Goal: Task Accomplishment & Management: Manage account settings

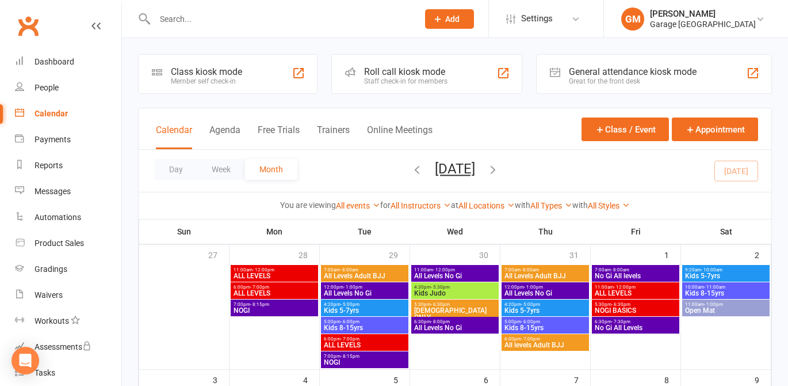
click at [176, 25] on input "text" at bounding box center [280, 19] width 259 height 16
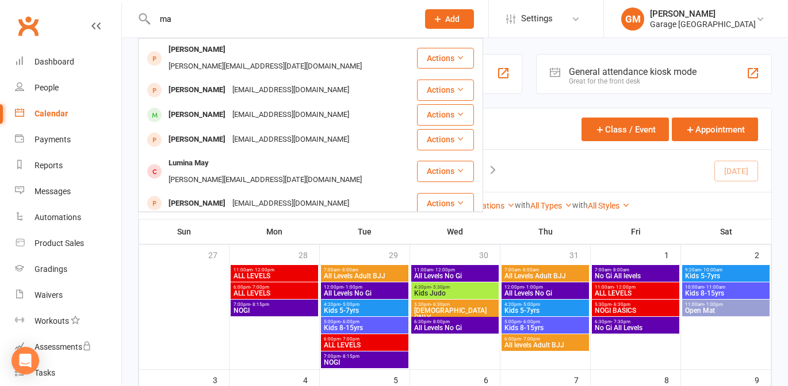
type input "m"
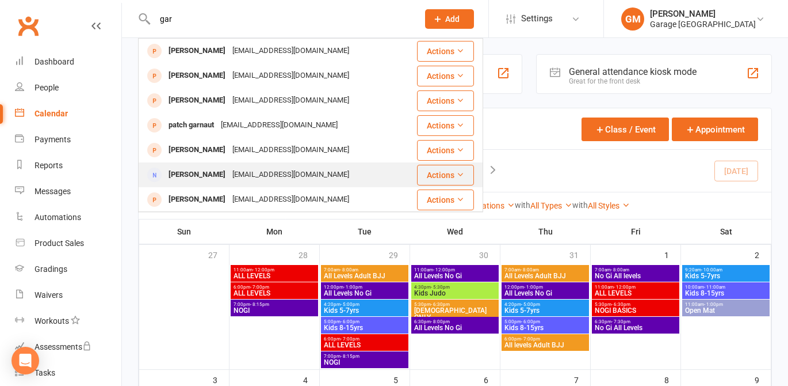
type input "gar"
click at [199, 172] on div "[PERSON_NAME]" at bounding box center [197, 174] width 64 height 17
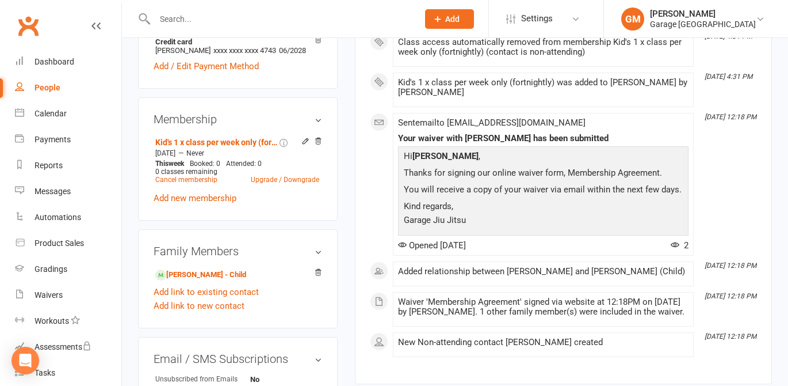
scroll to position [390, 0]
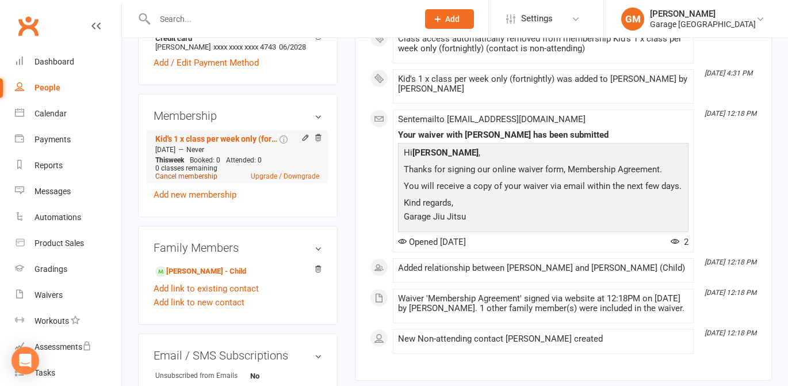
click at [178, 180] on link "Cancel membership" at bounding box center [186, 176] width 62 height 8
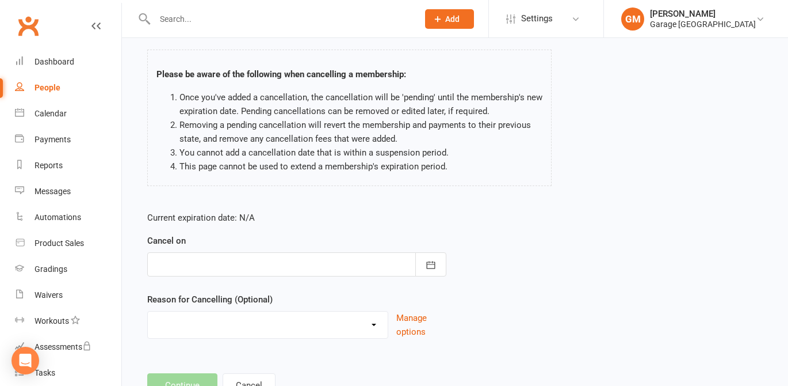
scroll to position [112, 0]
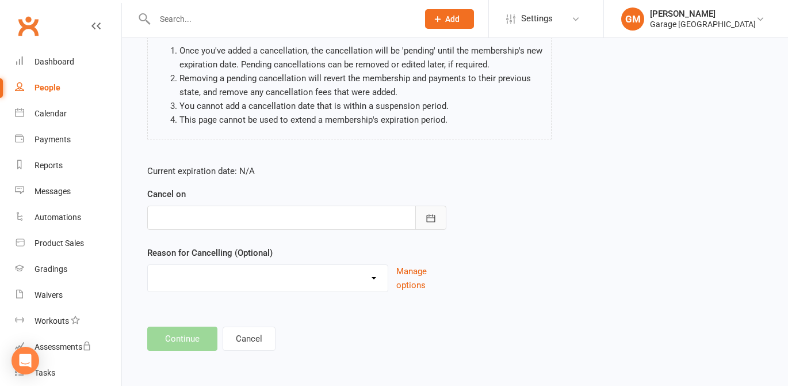
click at [430, 220] on icon "button" at bounding box center [431, 218] width 12 height 12
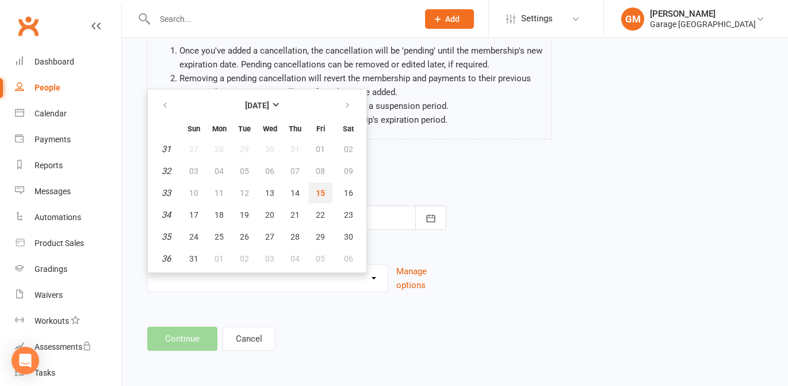
click at [319, 192] on span "15" at bounding box center [320, 192] width 9 height 9
type input "[DATE]"
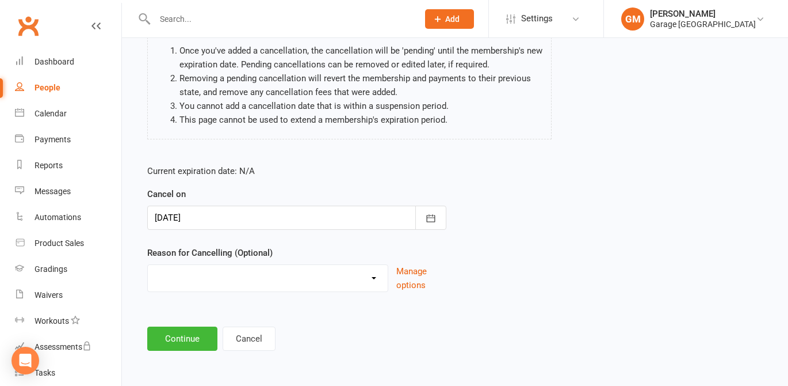
click at [186, 277] on select "Holiday Injury Other reason" at bounding box center [268, 276] width 240 height 23
click at [148, 265] on select "Holiday Injury Other reason" at bounding box center [268, 276] width 240 height 23
click at [192, 281] on select "Holiday Injury Other reason" at bounding box center [268, 276] width 240 height 23
click at [148, 265] on select "Holiday Injury Other reason" at bounding box center [268, 276] width 240 height 23
click at [184, 280] on select "Holiday Injury Other reason" at bounding box center [268, 276] width 240 height 23
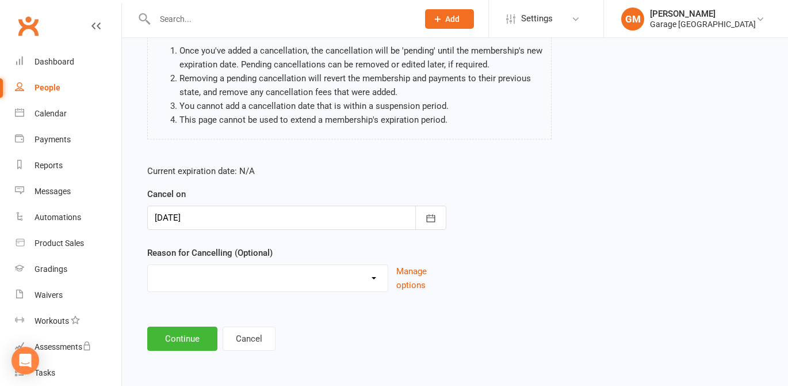
select select "2"
click at [148, 265] on select "Holiday Injury Other reason" at bounding box center [268, 276] width 240 height 23
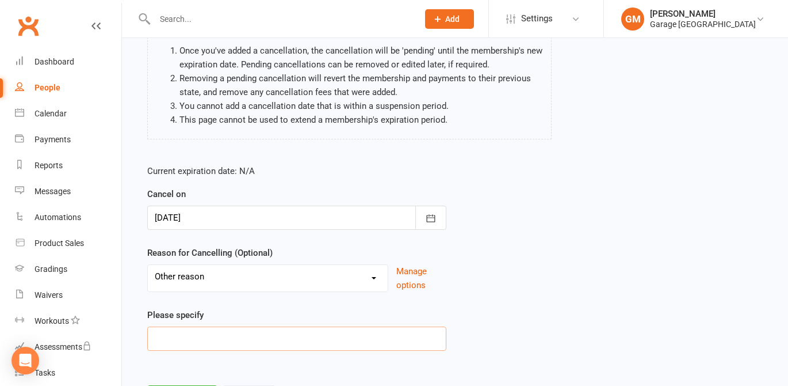
click at [177, 338] on input at bounding box center [296, 338] width 299 height 24
type input "changed memberships"
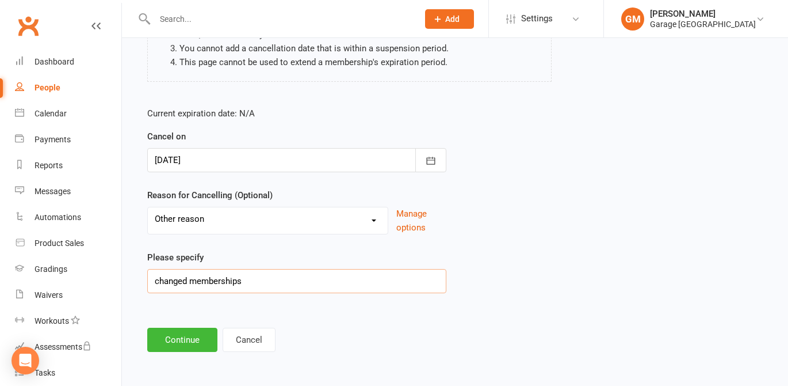
scroll to position [170, 0]
click at [179, 329] on button "Continue" at bounding box center [182, 338] width 70 height 24
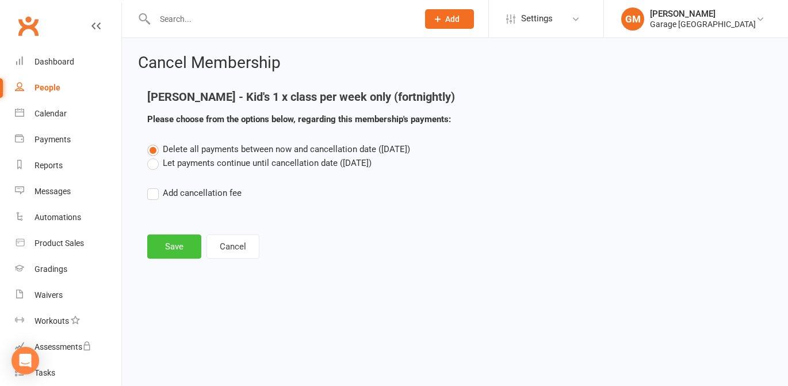
click at [173, 246] on button "Save" at bounding box center [174, 246] width 54 height 24
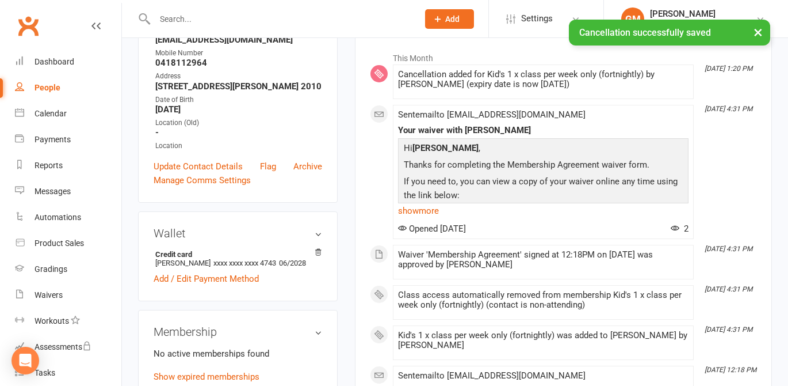
scroll to position [411, 0]
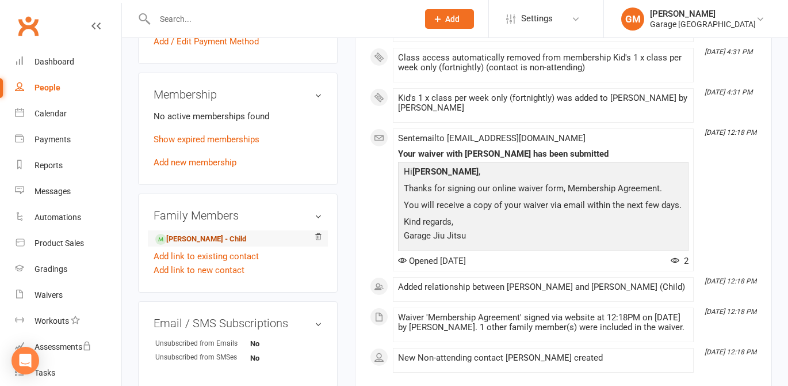
click at [189, 245] on link "[PERSON_NAME] - Child" at bounding box center [200, 239] width 91 height 12
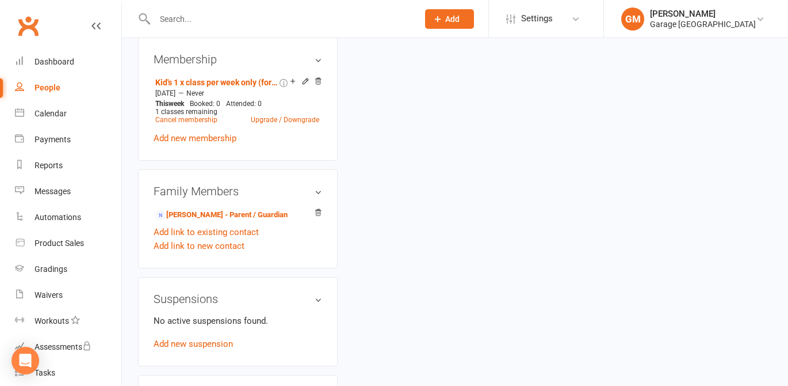
scroll to position [918, 0]
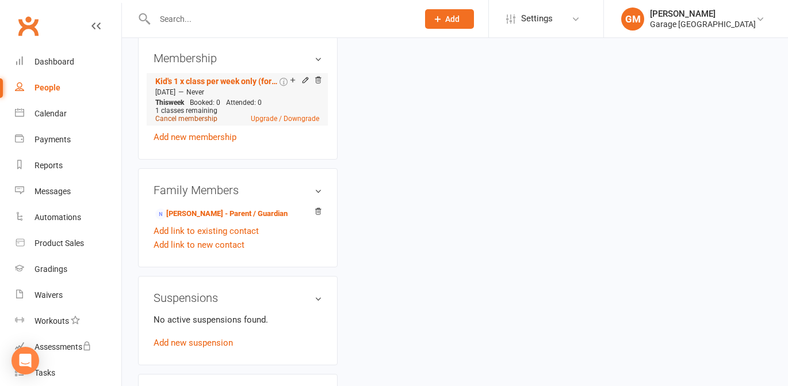
click at [183, 123] on link "Cancel membership" at bounding box center [186, 119] width 62 height 8
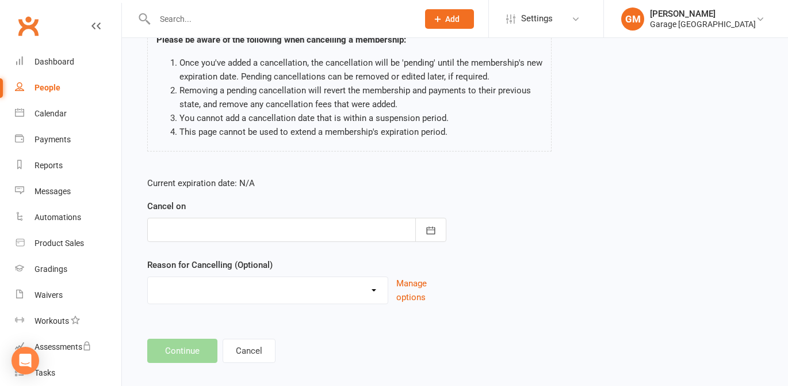
scroll to position [98, 0]
click at [185, 230] on div at bounding box center [296, 231] width 299 height 24
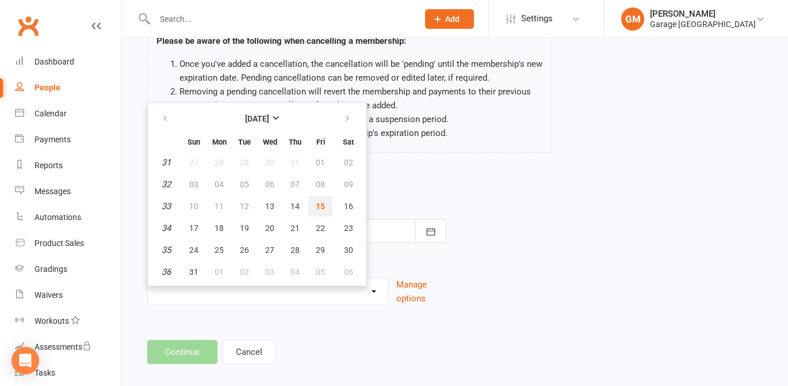
click at [319, 205] on span "15" at bounding box center [320, 205] width 9 height 9
type input "[DATE]"
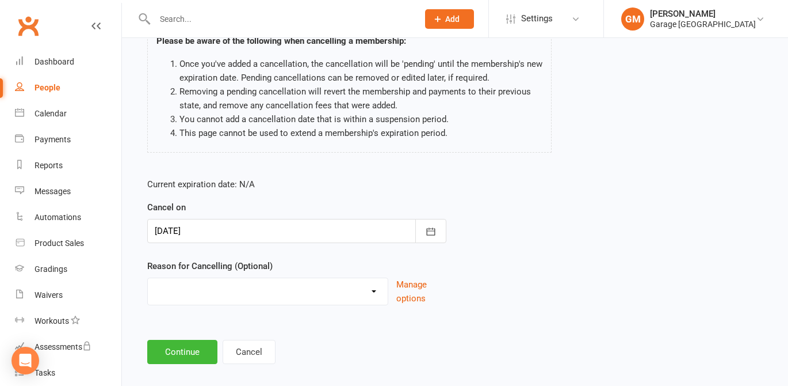
click at [307, 296] on select "Holiday Injury Other reason" at bounding box center [268, 289] width 240 height 23
click at [231, 298] on select "Holiday Injury Other reason" at bounding box center [268, 289] width 240 height 23
select select "2"
click at [148, 278] on select "Holiday Injury Other reason" at bounding box center [268, 289] width 240 height 23
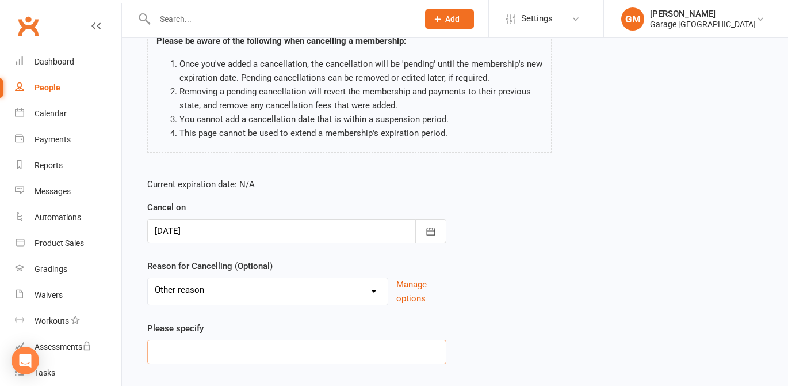
click at [185, 360] on input at bounding box center [296, 352] width 299 height 24
click at [216, 350] on input "changing memersbhip" at bounding box center [296, 352] width 299 height 24
click at [215, 352] on input "changing memrsbhip" at bounding box center [296, 352] width 299 height 24
click at [233, 352] on input "changing membersbhip" at bounding box center [296, 352] width 299 height 24
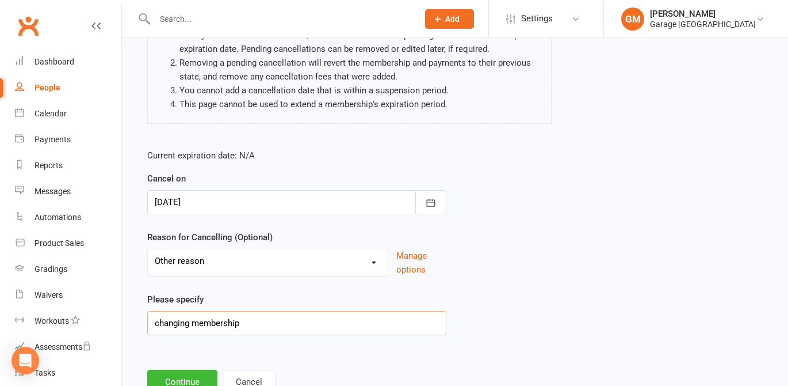
scroll to position [170, 0]
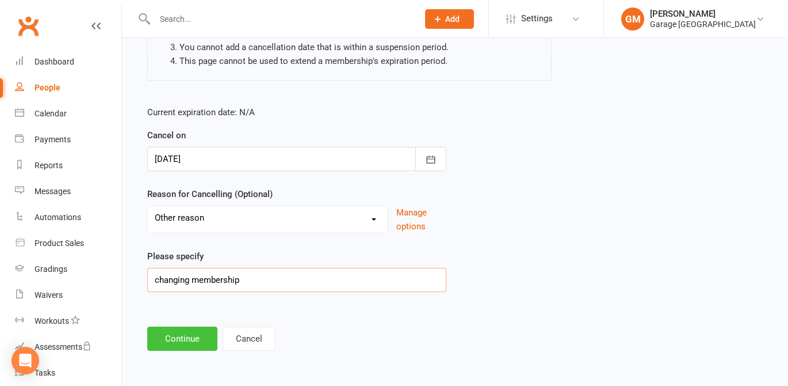
type input "changing membership"
click at [186, 336] on button "Continue" at bounding box center [182, 338] width 70 height 24
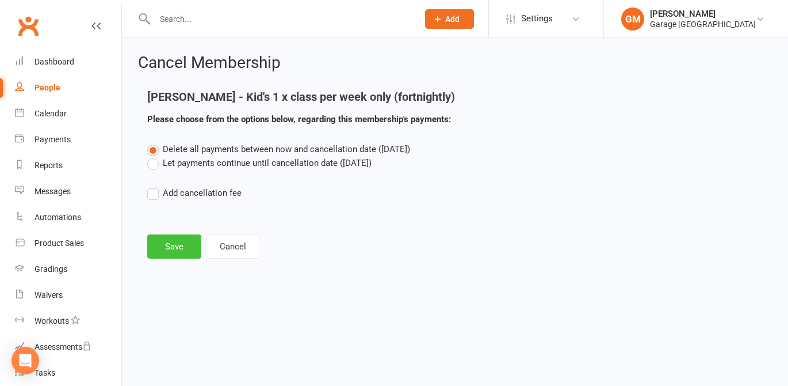
click at [174, 247] on button "Save" at bounding box center [174, 246] width 54 height 24
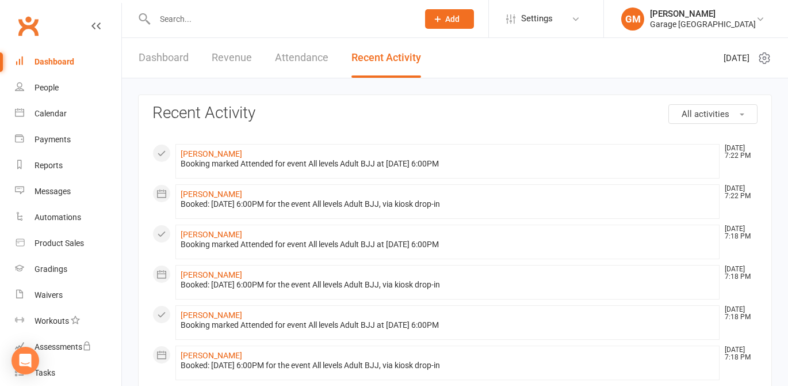
click at [157, 22] on input "text" at bounding box center [280, 19] width 259 height 16
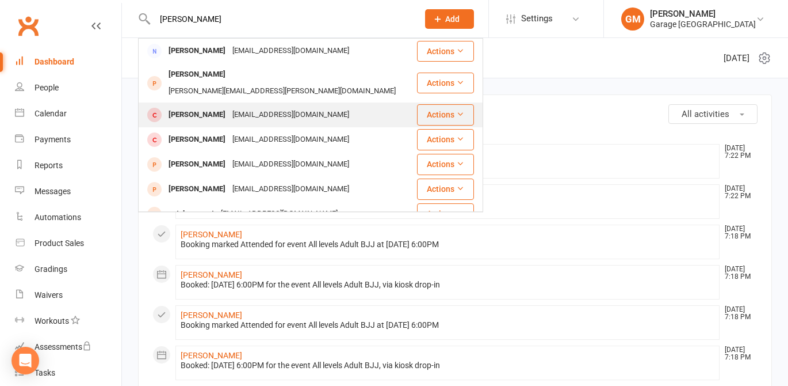
type input "gary"
click at [179, 106] on div "[PERSON_NAME]" at bounding box center [197, 114] width 64 height 17
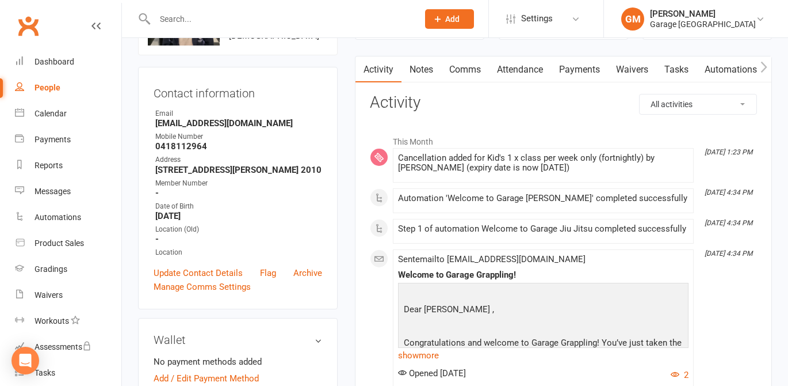
scroll to position [92, 0]
click at [205, 279] on link "Update Contact Details" at bounding box center [198, 272] width 89 height 14
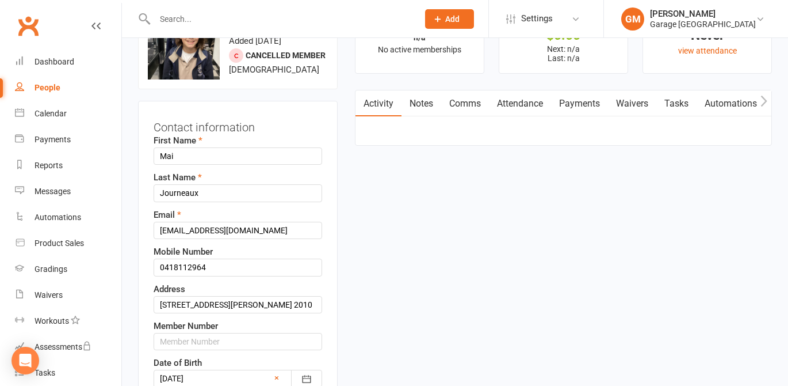
scroll to position [54, 0]
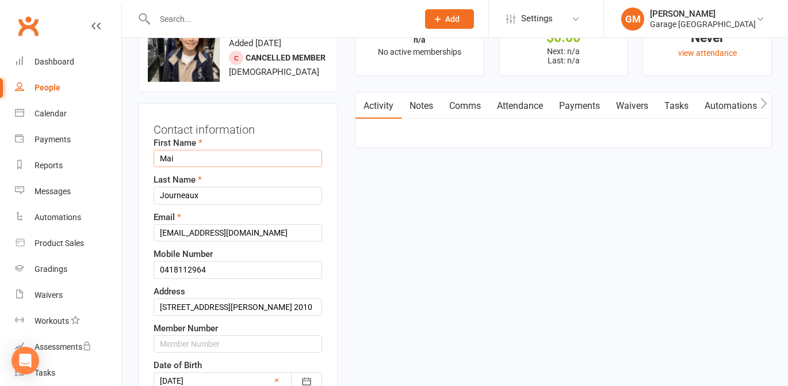
click at [159, 167] on input "Mai" at bounding box center [238, 158] width 169 height 17
drag, startPoint x: 202, startPoint y: 169, endPoint x: 183, endPoint y: 170, distance: 19.1
click at [182, 167] on input "bodhi Mai" at bounding box center [238, 158] width 169 height 17
click at [163, 167] on input "bodhi" at bounding box center [238, 158] width 169 height 17
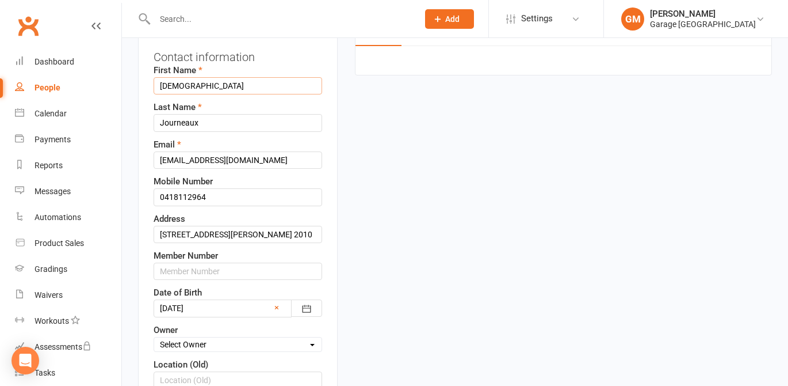
scroll to position [127, 0]
type input "Bodhi"
click at [261, 168] on input "[EMAIL_ADDRESS][DOMAIN_NAME]" at bounding box center [238, 159] width 169 height 17
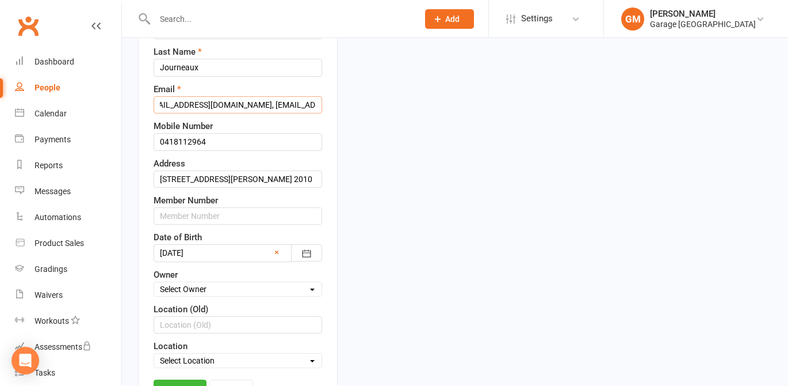
scroll to position [184, 0]
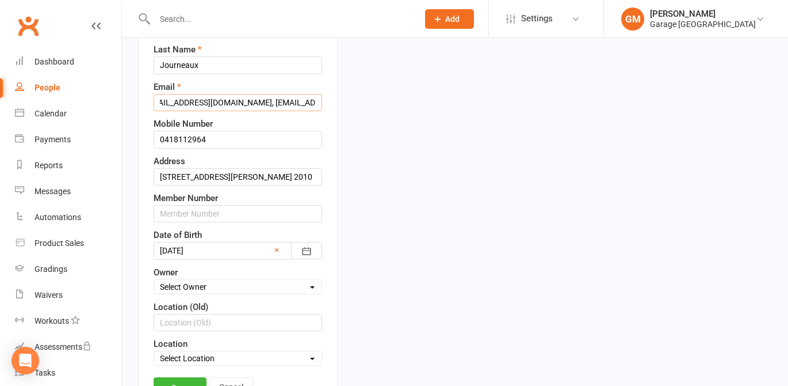
type input "garyjourneaux@gmail.com, mayav@cpests.com"
click at [215, 148] on input "0418112964" at bounding box center [238, 139] width 169 height 17
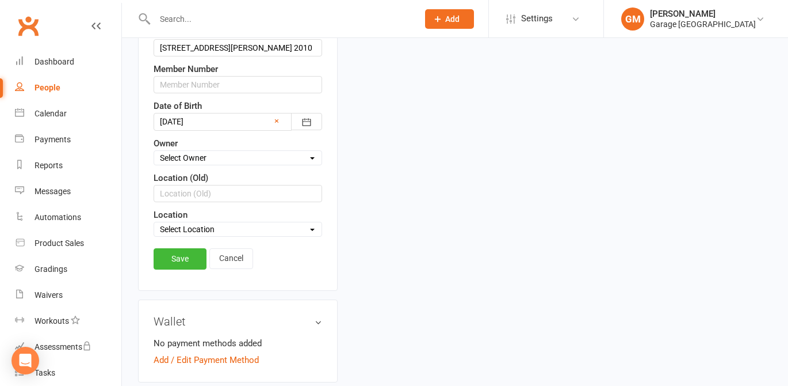
scroll to position [315, 0]
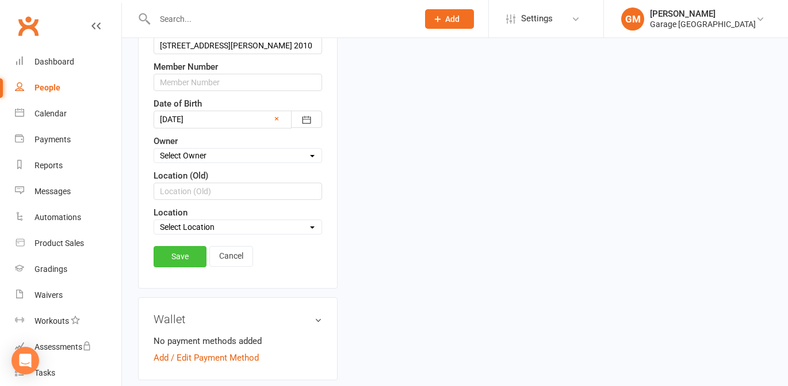
type input "0418112964/ 0433321678"
click at [183, 266] on link "Save" at bounding box center [180, 256] width 53 height 21
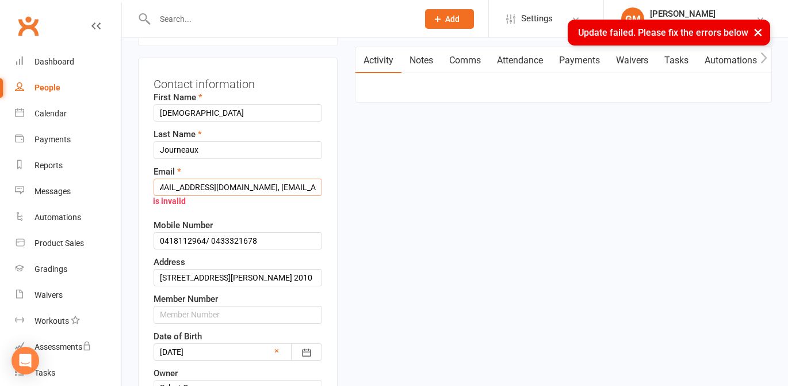
scroll to position [0, 16]
drag, startPoint x: 259, startPoint y: 198, endPoint x: 320, endPoint y: 198, distance: 61.0
click at [320, 196] on input "garyjourneaux@gmail.com, mayav@cpests.com" at bounding box center [238, 186] width 169 height 17
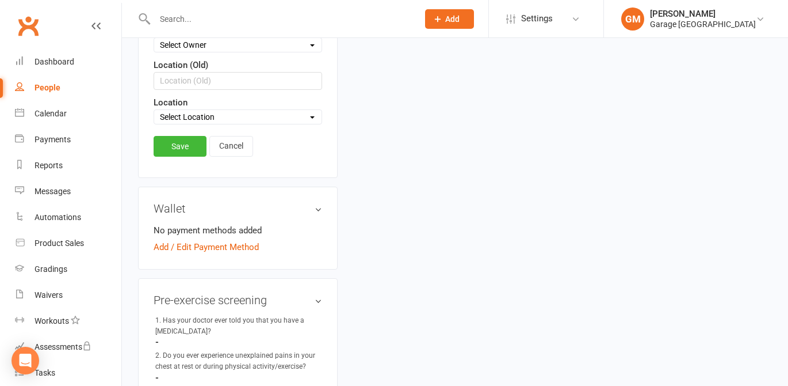
scroll to position [525, 0]
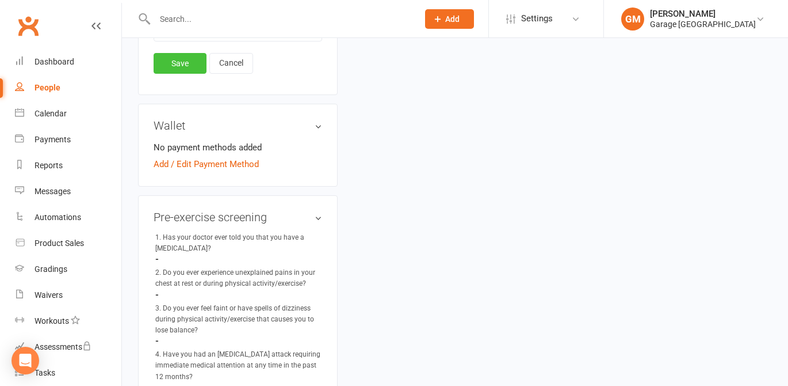
type input "[EMAIL_ADDRESS][DOMAIN_NAME]"
click at [184, 70] on link "Save" at bounding box center [180, 63] width 53 height 21
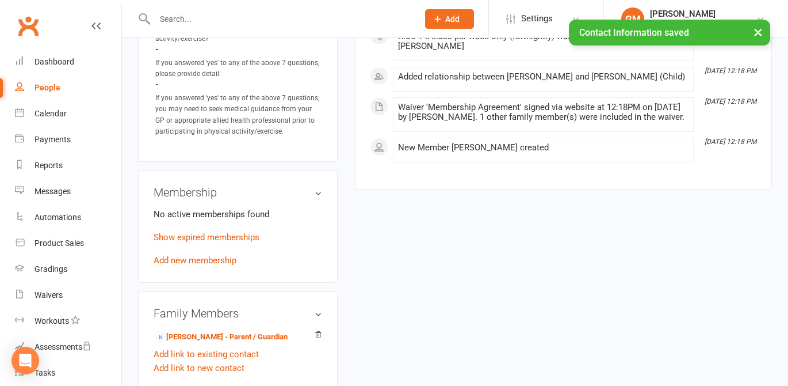
scroll to position [820, 0]
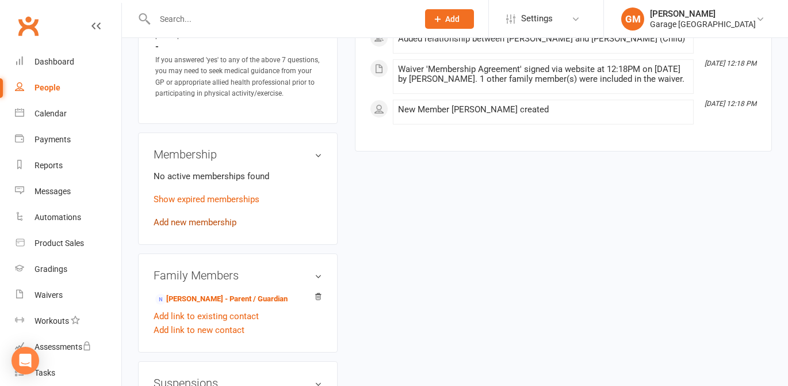
click at [188, 227] on link "Add new membership" at bounding box center [195, 222] width 83 height 10
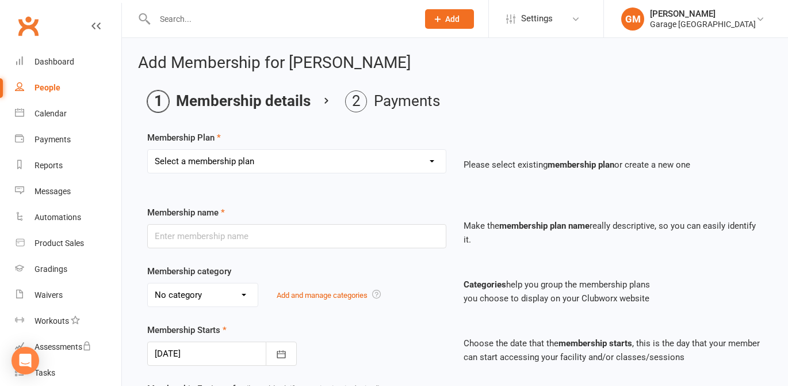
click at [300, 160] on select "Select a membership plan Create new Membership Plan 12 month contract - kids we…" at bounding box center [297, 161] width 298 height 23
select select "0"
click at [148, 150] on select "Select a membership plan Create new Membership Plan 12 month contract - kids we…" at bounding box center [297, 161] width 298 height 23
click at [203, 238] on input "text" at bounding box center [296, 236] width 299 height 24
type input "^"
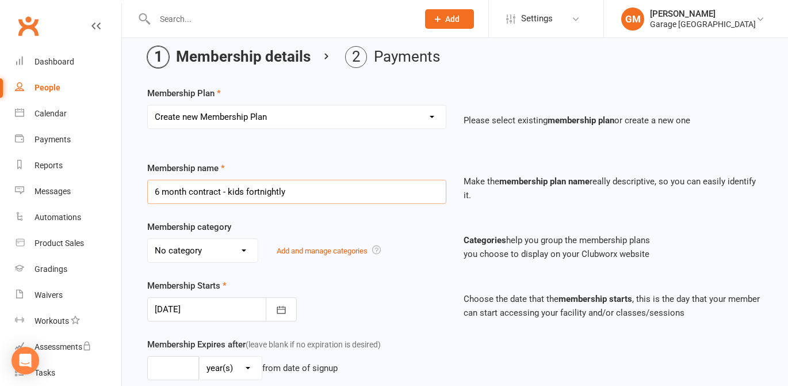
scroll to position [49, 0]
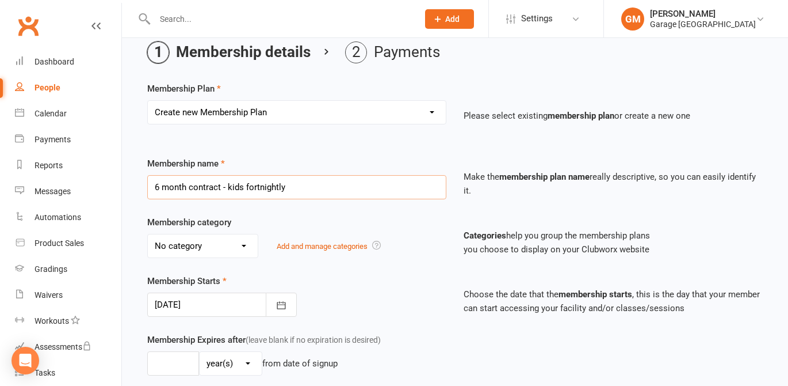
type input "6 month contract - kids fortnightly"
click at [241, 243] on select "No category Adult memberships Casual Exclusive Kids memberships Old membership …" at bounding box center [203, 245] width 110 height 23
select select "3"
click at [148, 234] on select "No category Adult memberships Casual Exclusive Kids memberships Old membership …" at bounding box center [203, 245] width 110 height 23
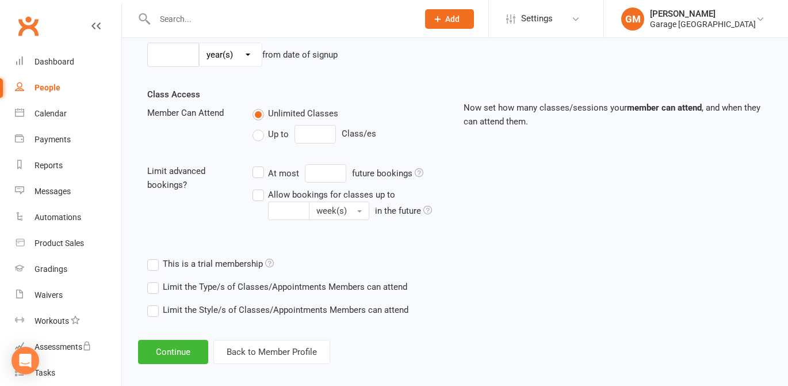
scroll to position [368, 0]
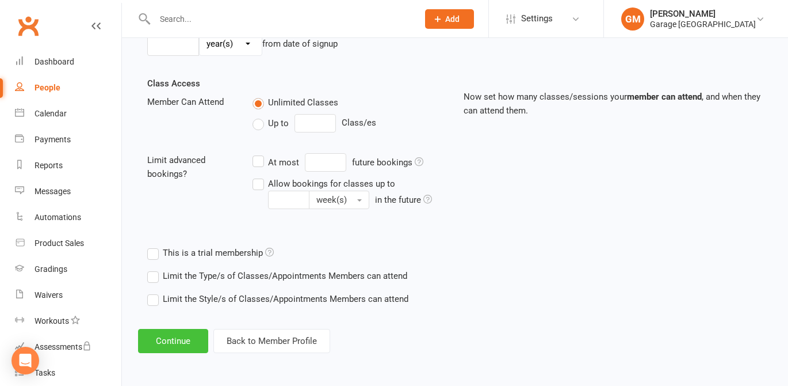
click at [173, 339] on button "Continue" at bounding box center [173, 341] width 70 height 24
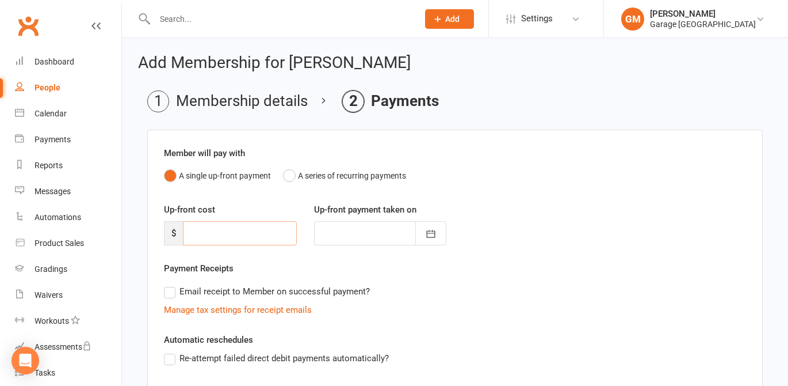
click at [222, 235] on input "number" at bounding box center [240, 233] width 114 height 24
type input "3"
type input "[DATE]"
type input "200"
click at [169, 357] on label "Re-attempt failed direct debit payments automatically?" at bounding box center [276, 358] width 225 height 14
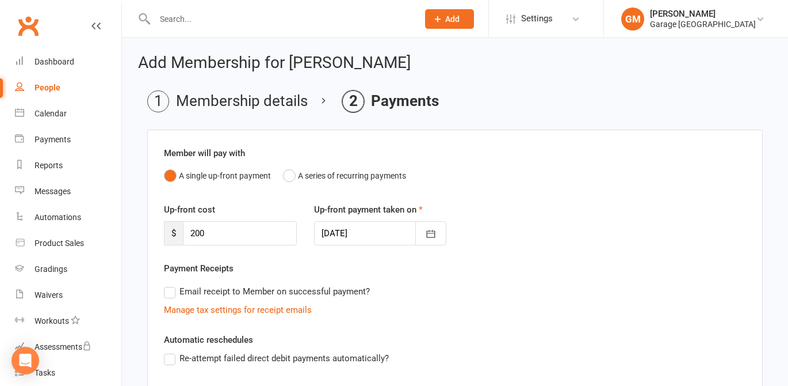
click at [169, 351] on input "Re-attempt failed direct debit payments automatically?" at bounding box center [167, 351] width 7 height 0
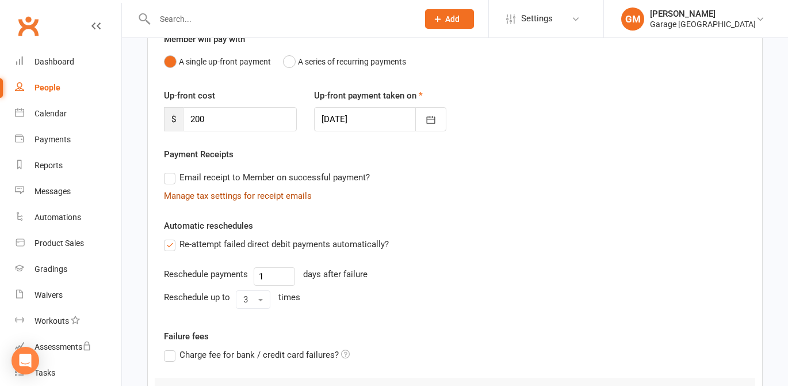
scroll to position [117, 0]
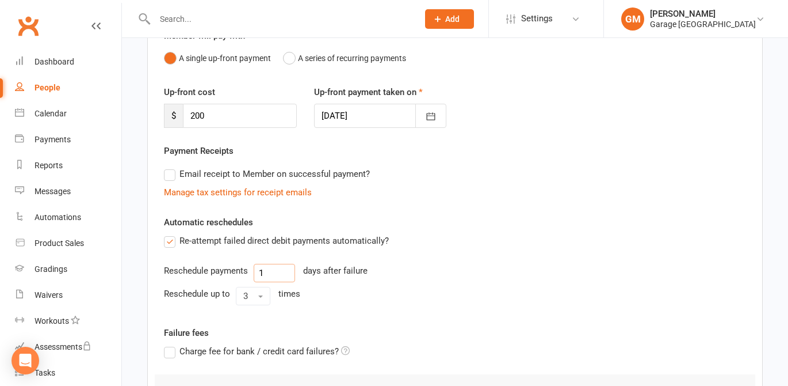
drag, startPoint x: 271, startPoint y: 274, endPoint x: 254, endPoint y: 274, distance: 16.7
click at [254, 274] on input "1" at bounding box center [274, 273] width 41 height 18
type input "3"
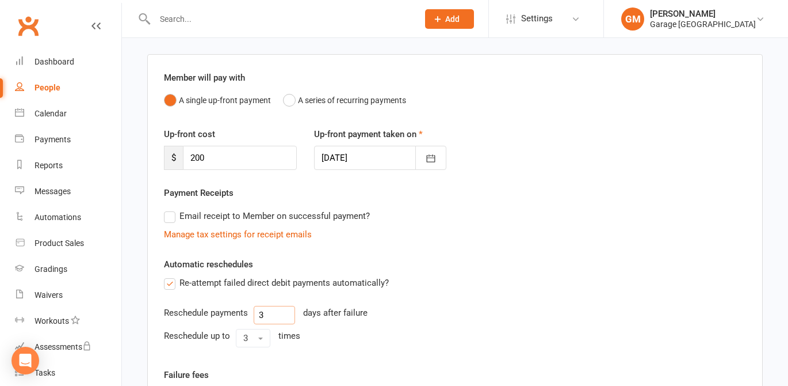
scroll to position [63, 0]
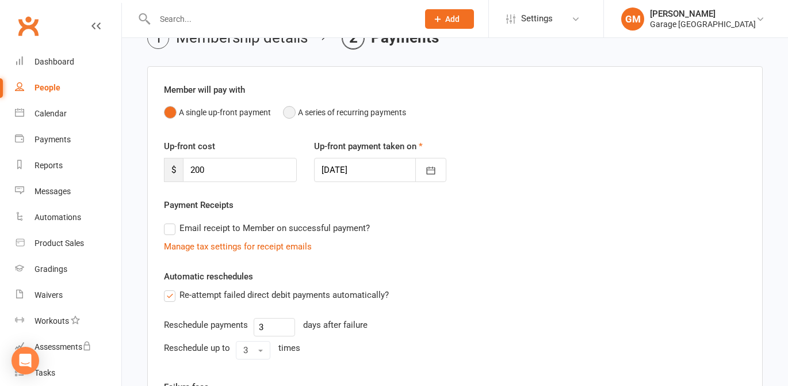
click at [288, 113] on button "A series of recurring payments" at bounding box center [344, 112] width 123 height 22
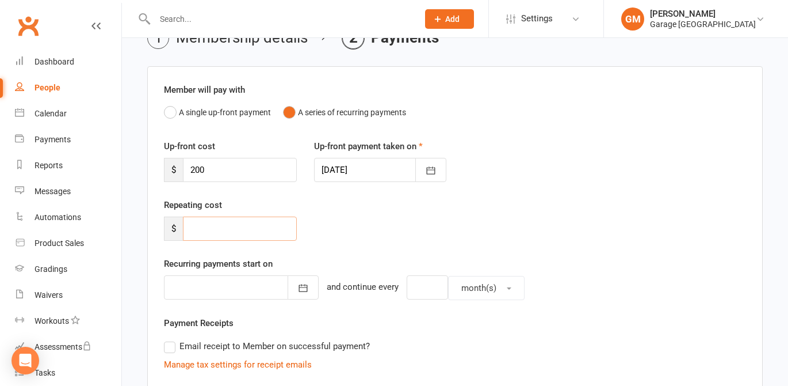
click at [195, 230] on input "number" at bounding box center [240, 228] width 114 height 24
click at [298, 289] on icon "button" at bounding box center [304, 288] width 12 height 12
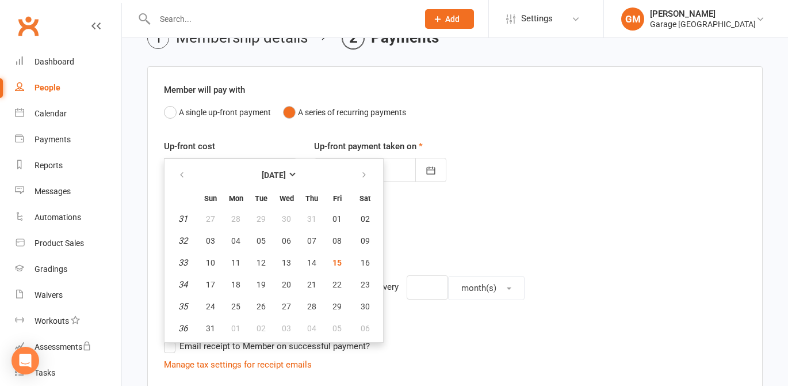
click at [404, 237] on div "Repeating cost $ 55" at bounding box center [455, 227] width 600 height 59
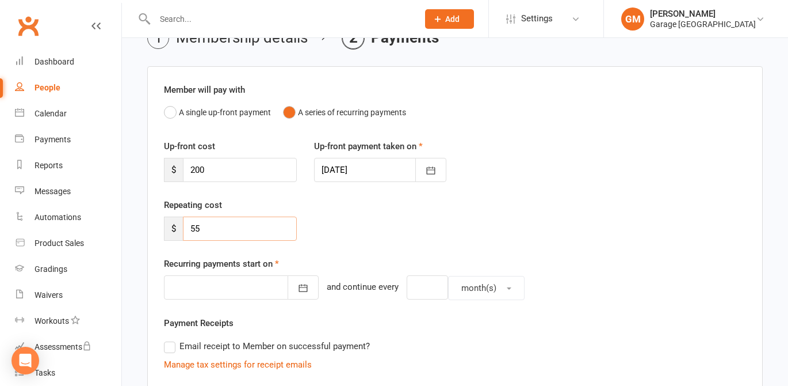
drag, startPoint x: 188, startPoint y: 227, endPoint x: 238, endPoint y: 231, distance: 50.3
click at [238, 231] on input "55" at bounding box center [240, 228] width 114 height 24
type input "110"
click at [299, 291] on icon "button" at bounding box center [303, 287] width 9 height 7
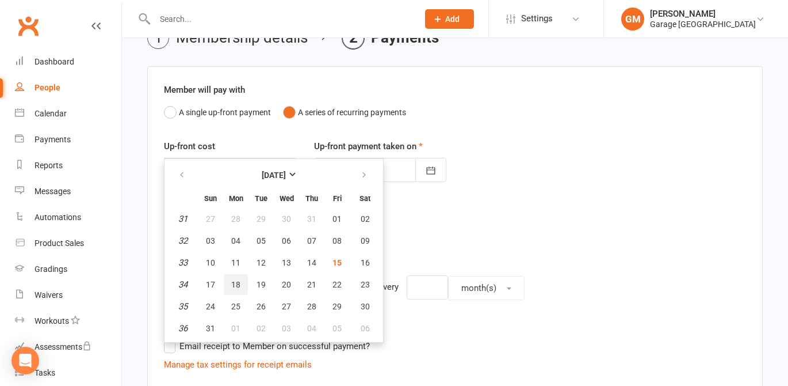
click at [234, 285] on span "18" at bounding box center [235, 284] width 9 height 9
type input "18 Aug 2025"
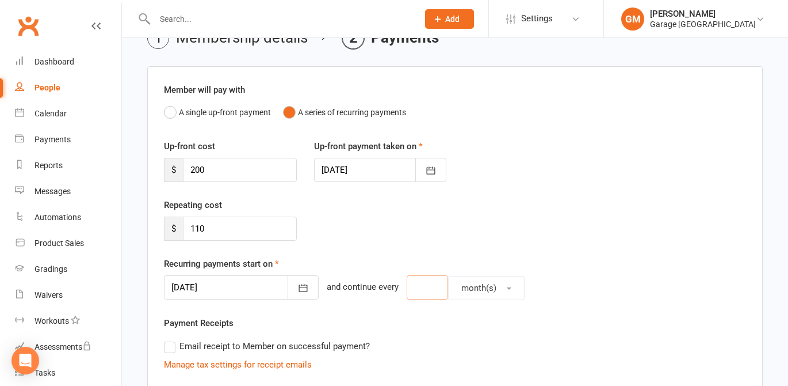
click at [407, 291] on input "number" at bounding box center [427, 287] width 41 height 24
type input "2"
click at [490, 287] on button "month(s)" at bounding box center [486, 288] width 77 height 24
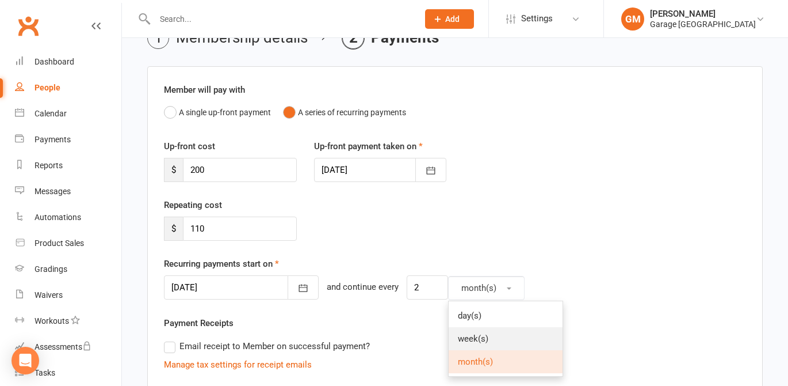
click at [459, 337] on span "week(s)" at bounding box center [473, 338] width 31 height 10
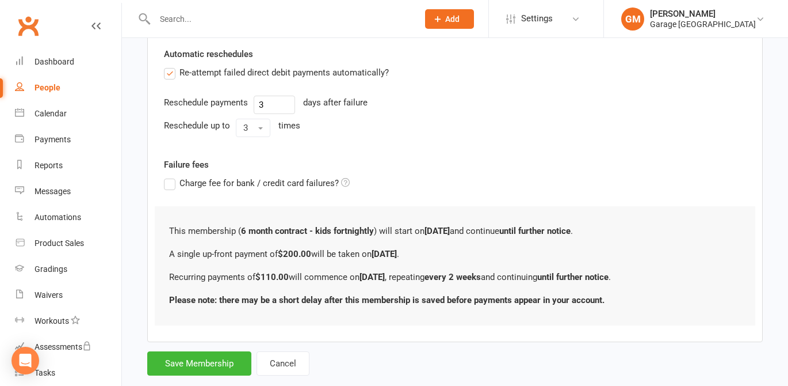
scroll to position [428, 0]
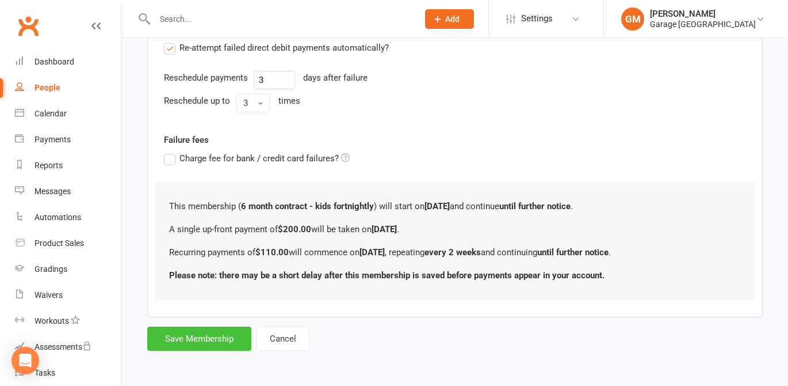
click at [192, 339] on button "Save Membership" at bounding box center [199, 338] width 104 height 24
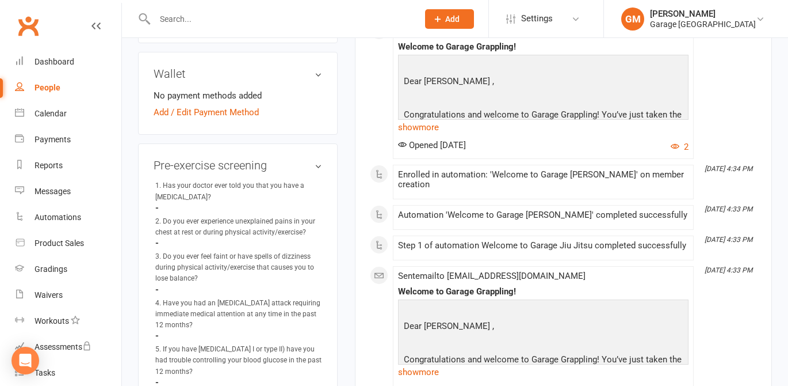
scroll to position [360, 0]
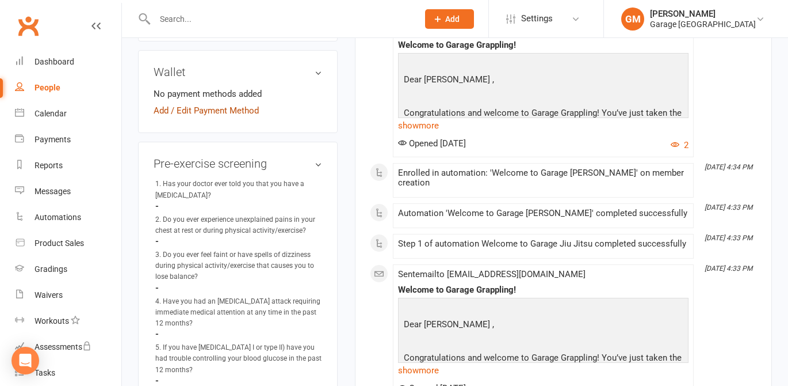
click at [211, 117] on link "Add / Edit Payment Method" at bounding box center [206, 111] width 105 height 14
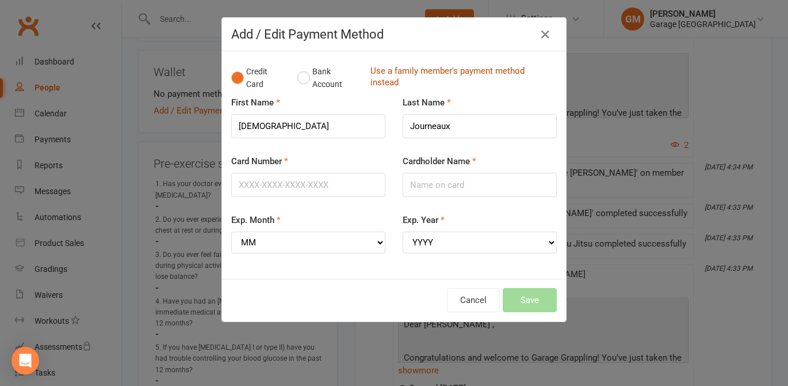
click at [379, 76] on link "Use a family member's payment method instead" at bounding box center [461, 78] width 181 height 26
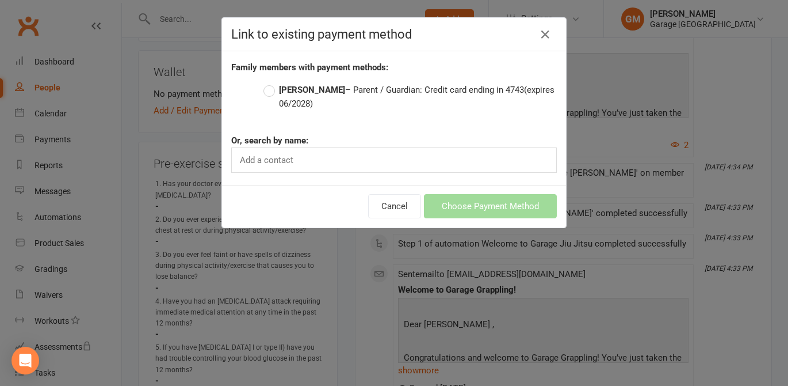
click at [272, 90] on label "Gary Journeaux – Parent / Guardian: Credit card ending in 4743 (expires 06/2028)" at bounding box center [411, 97] width 294 height 28
click at [271, 83] on input "Gary Journeaux – Parent / Guardian: Credit card ending in 4743 (expires 06/2028)" at bounding box center [267, 83] width 7 height 0
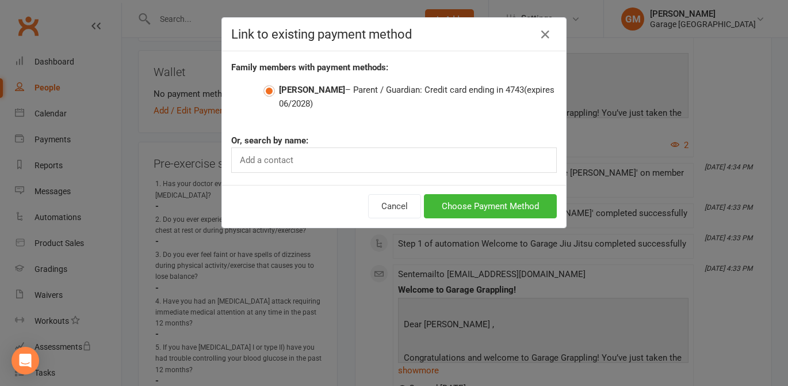
click at [336, 159] on div "Add a contact" at bounding box center [394, 159] width 326 height 25
click at [477, 204] on button "Choose Payment Method" at bounding box center [490, 206] width 133 height 24
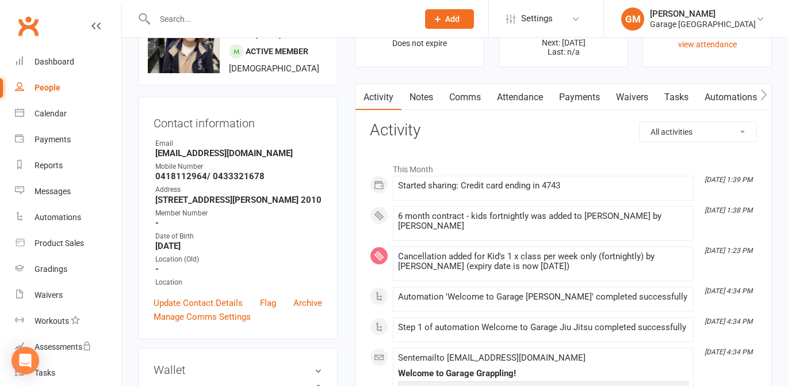
scroll to position [0, 0]
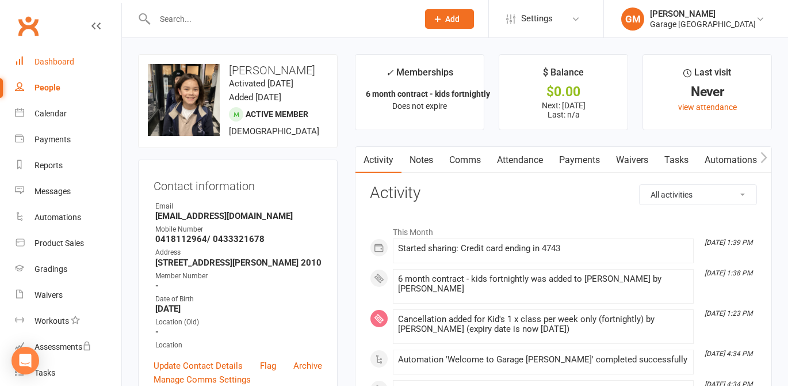
click at [45, 68] on link "Dashboard" at bounding box center [68, 62] width 106 height 26
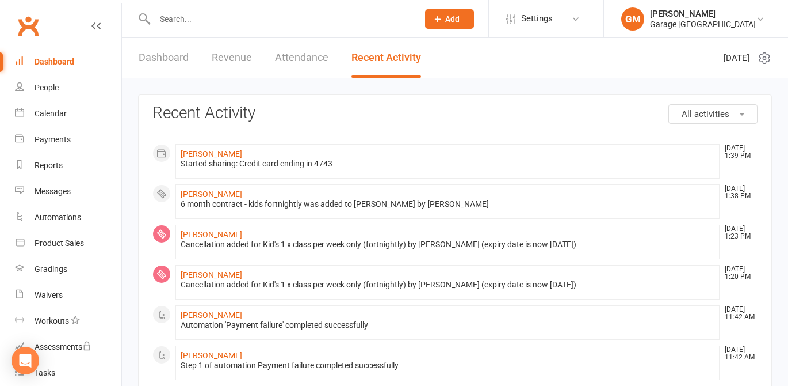
click at [160, 59] on link "Dashboard" at bounding box center [164, 58] width 50 height 40
